Goal: Task Accomplishment & Management: Use online tool/utility

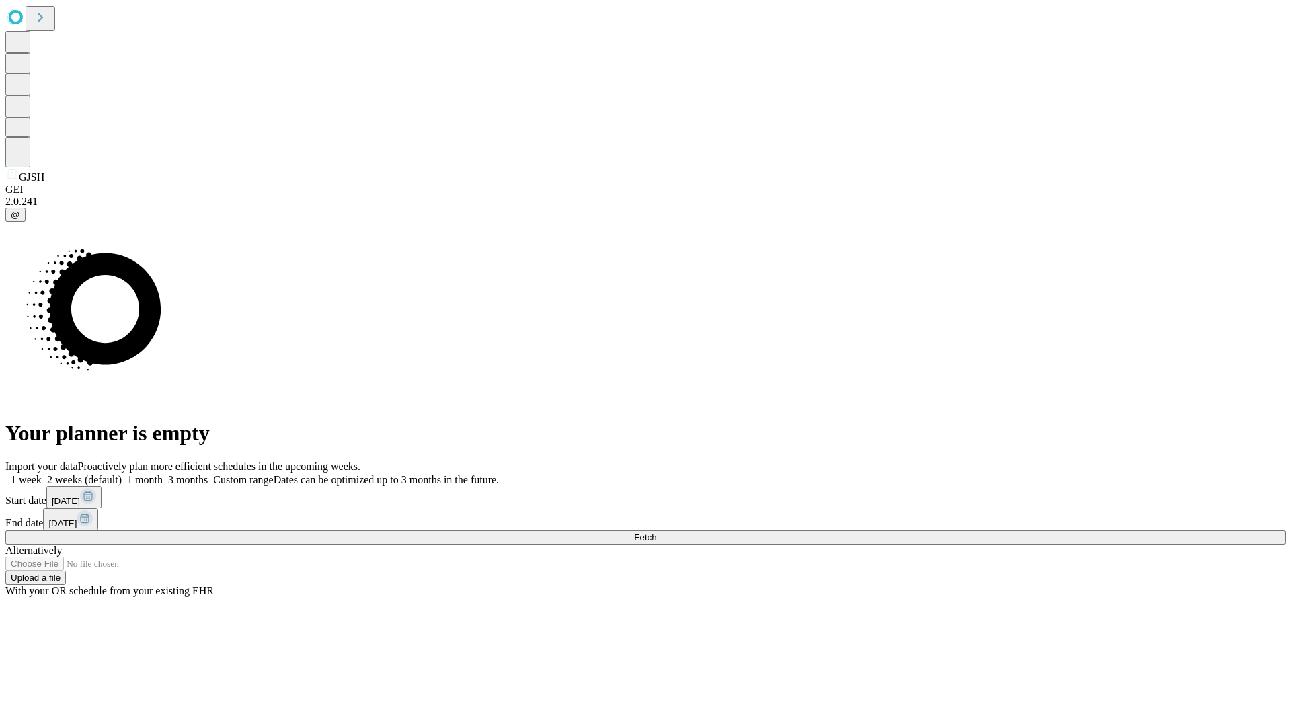
click at [657, 533] on span "Fetch" at bounding box center [645, 538] width 22 height 10
